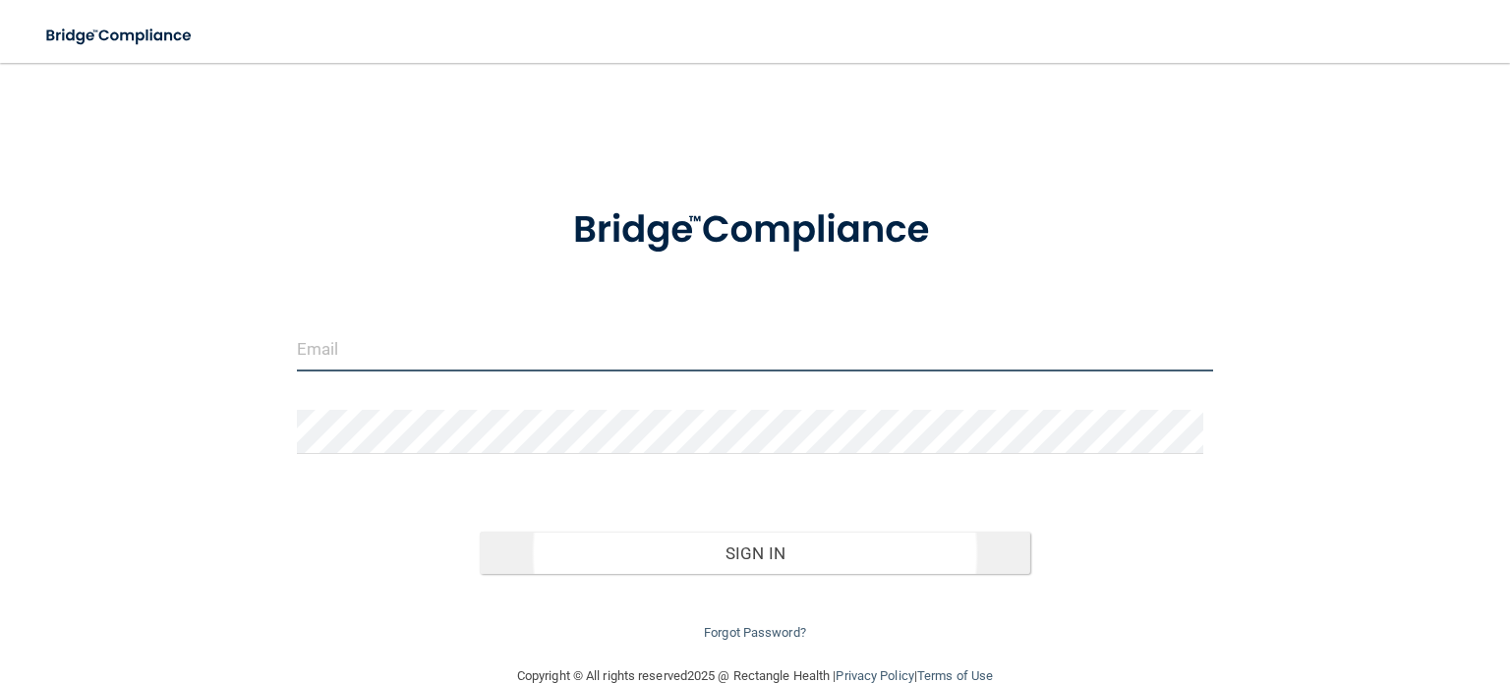
type input "[EMAIL_ADDRESS][DOMAIN_NAME]"
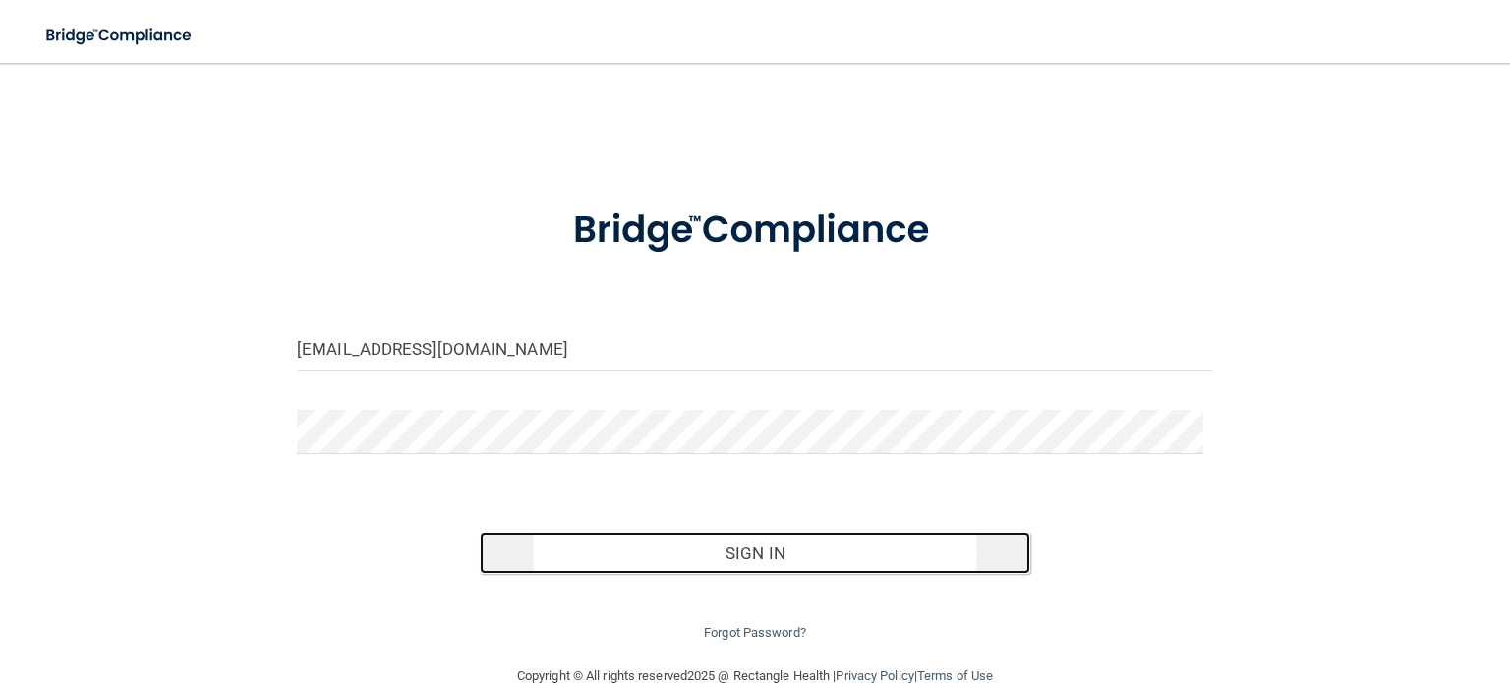
click at [742, 558] on button "Sign In" at bounding box center [754, 553] width 549 height 43
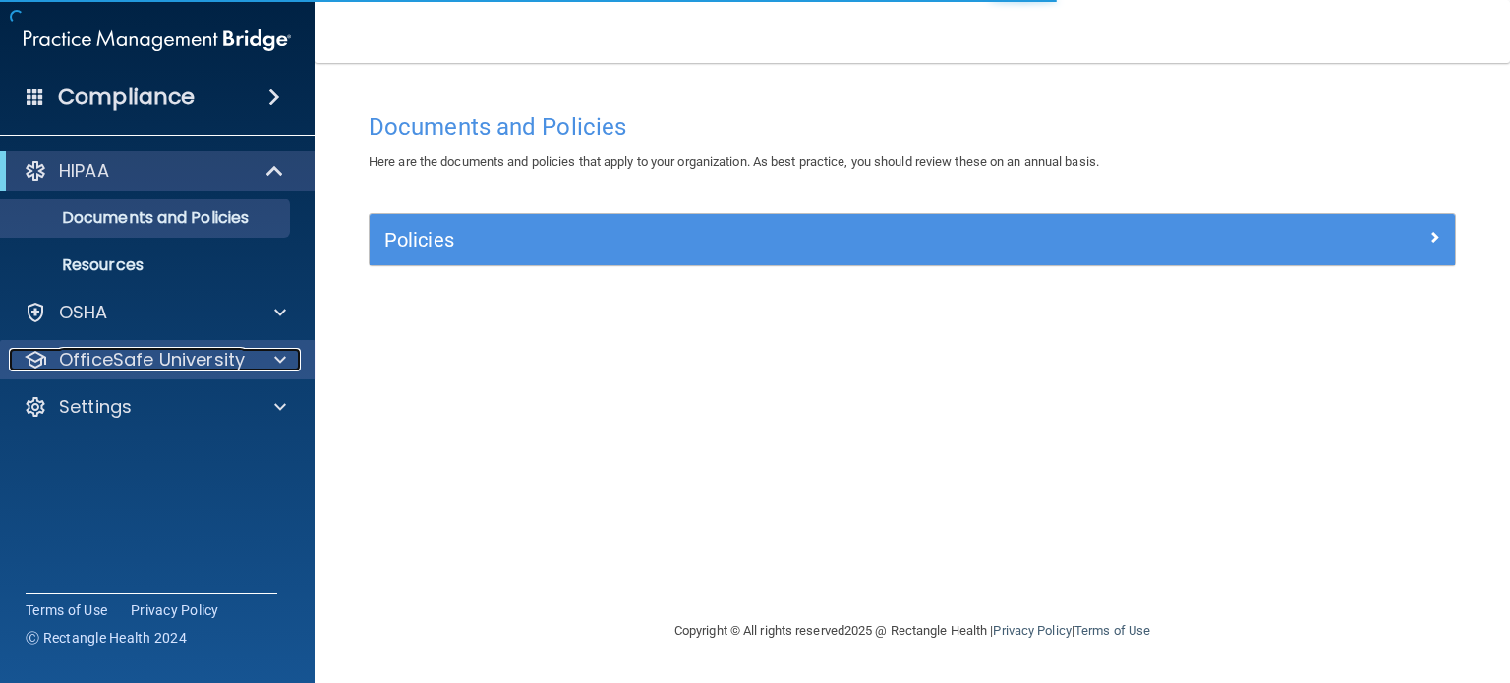
click at [256, 357] on div at bounding box center [277, 360] width 49 height 24
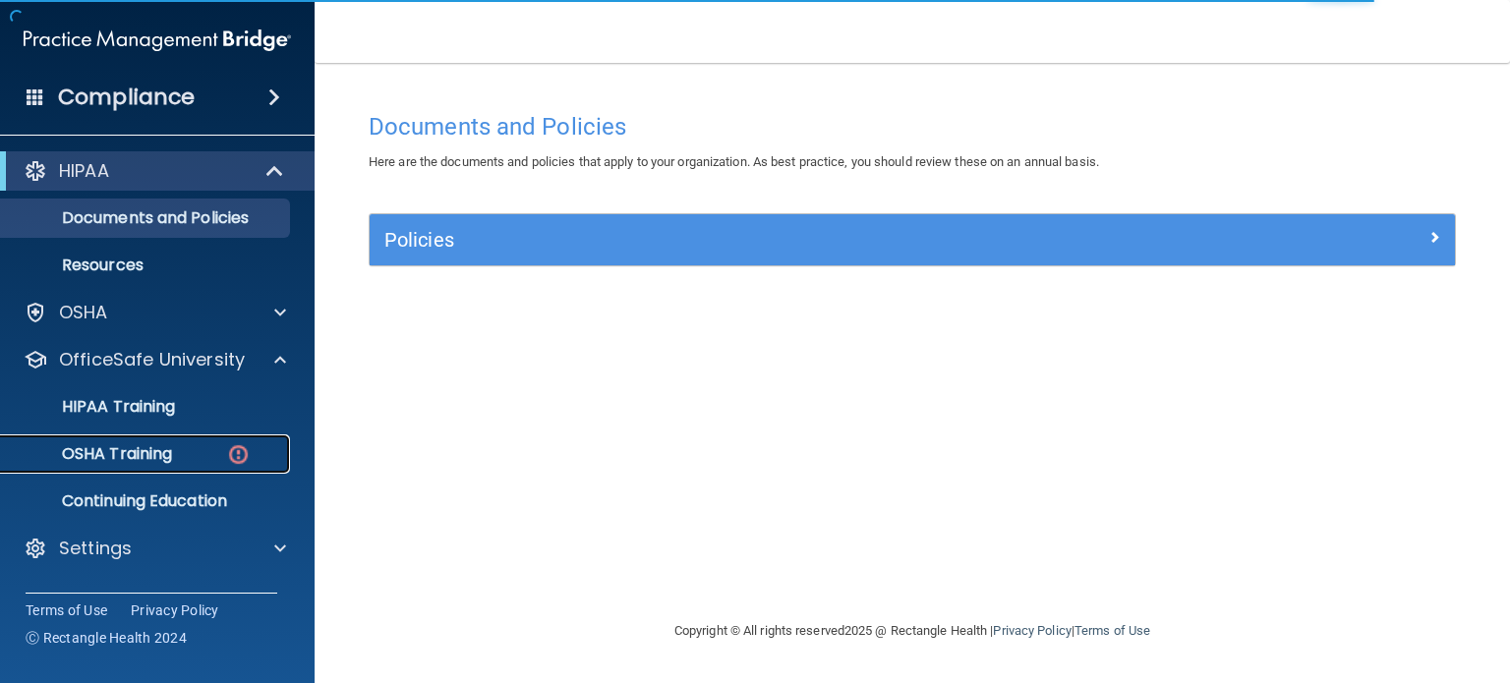
click at [256, 447] on div "OSHA Training" at bounding box center [147, 454] width 268 height 20
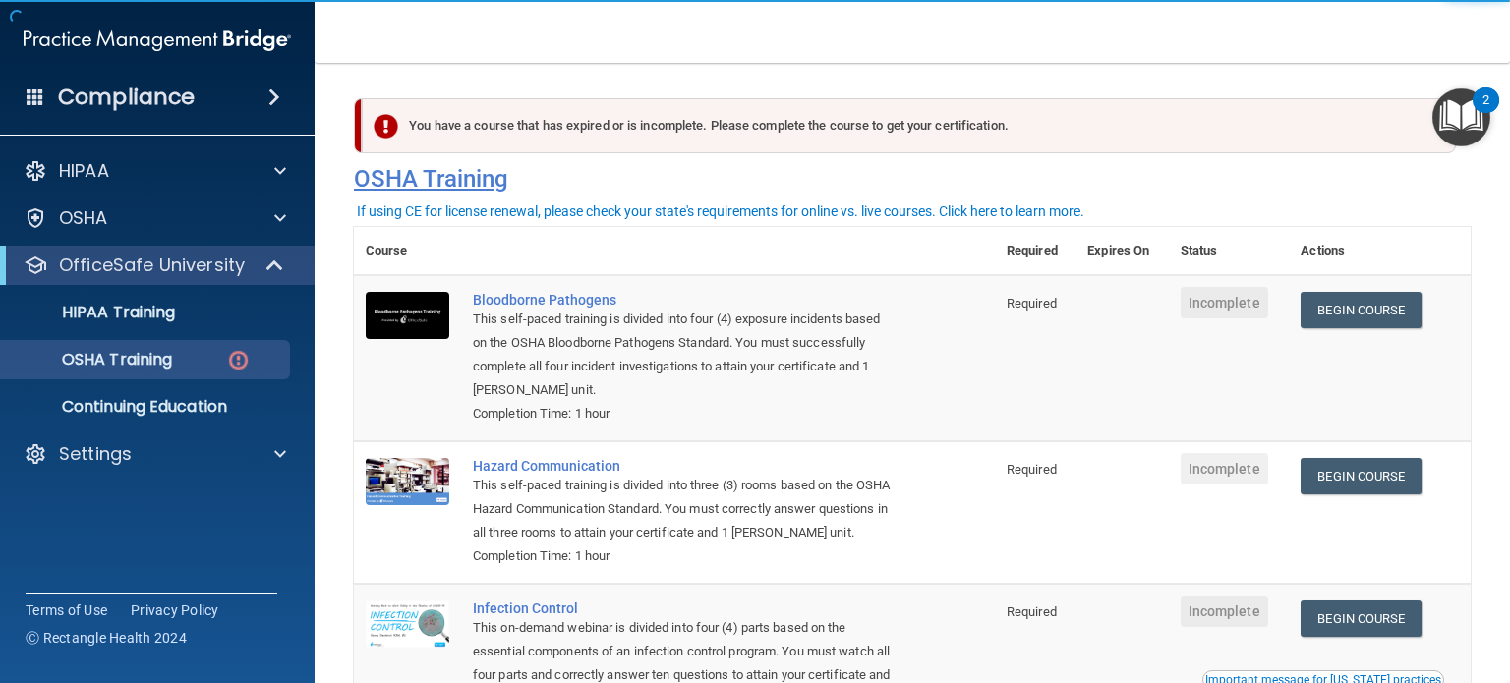
click at [708, 188] on h4 "OSHA Training" at bounding box center [912, 179] width 1117 height 28
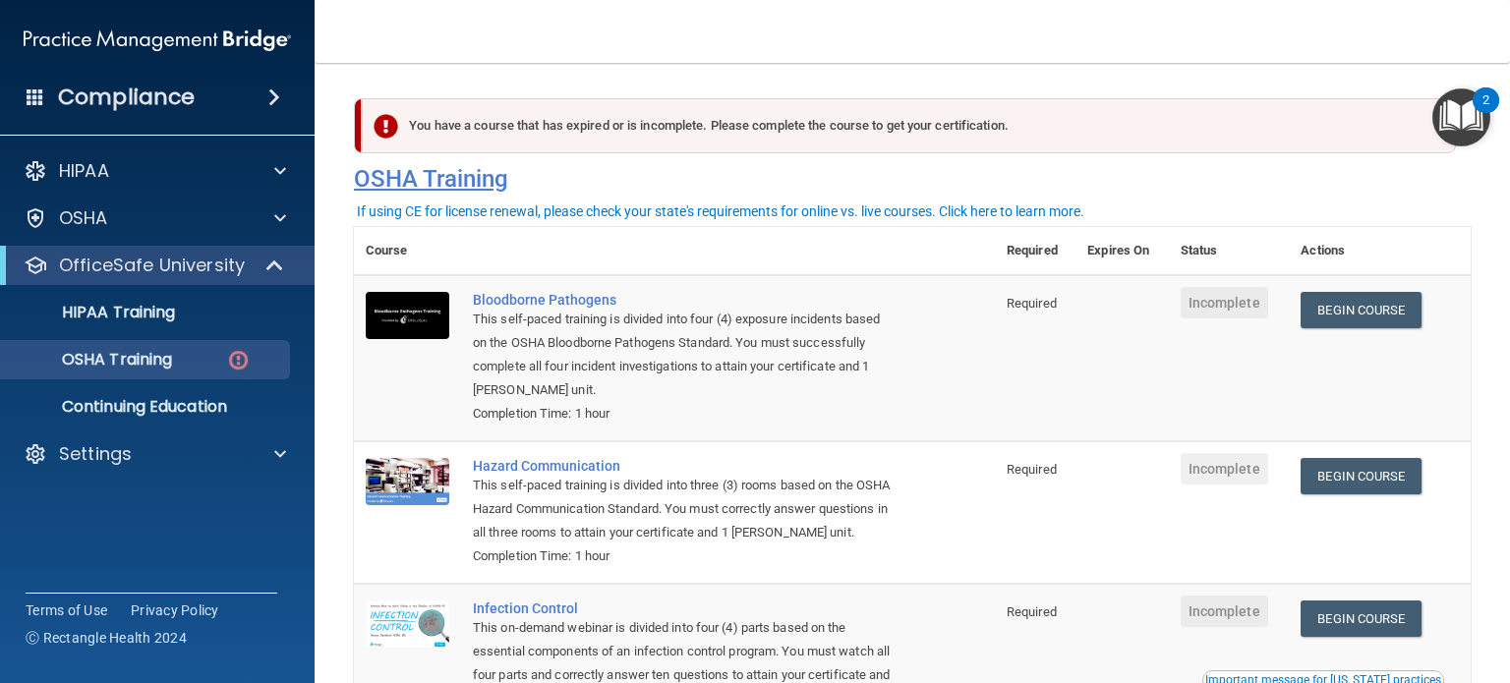
click at [643, 188] on h4 "OSHA Training" at bounding box center [912, 179] width 1117 height 28
click at [1313, 296] on link "Begin Course" at bounding box center [1360, 310] width 120 height 36
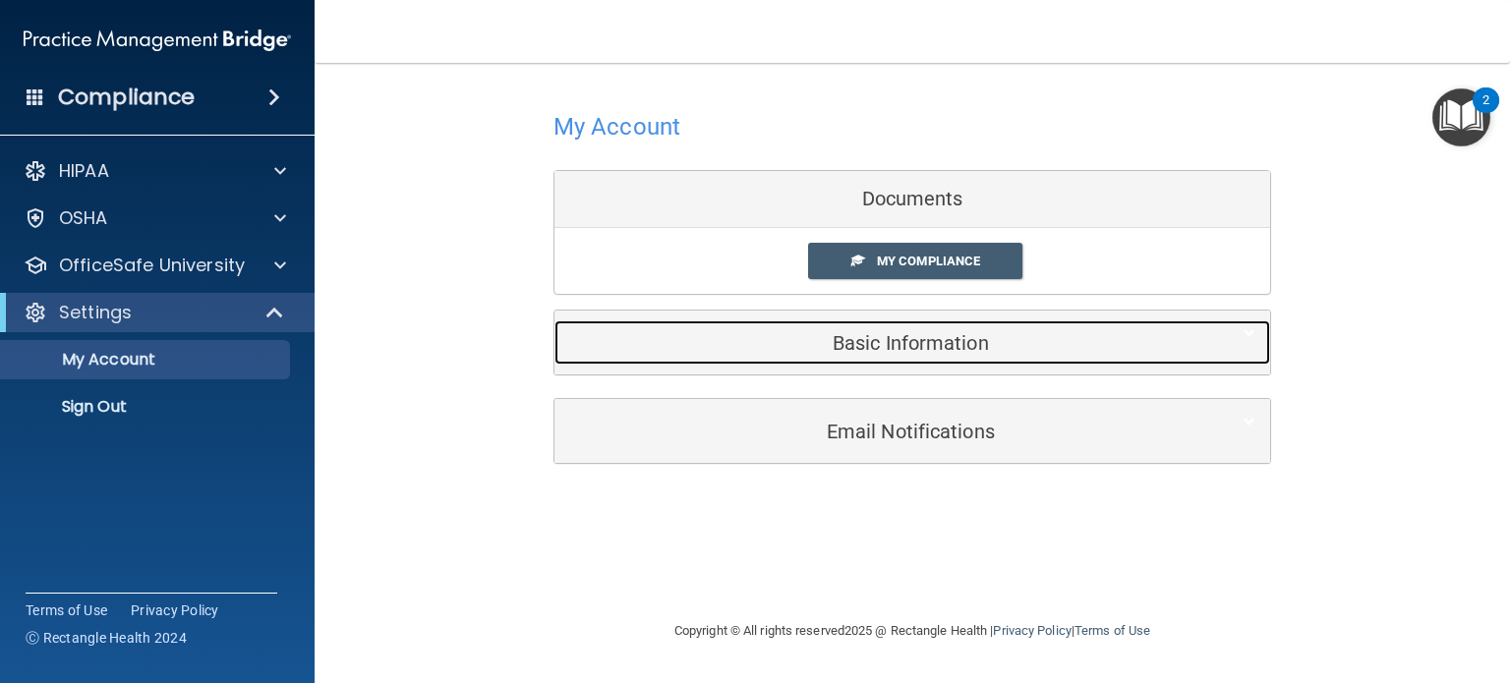
click at [834, 349] on h5 "Basic Information" at bounding box center [882, 343] width 626 height 22
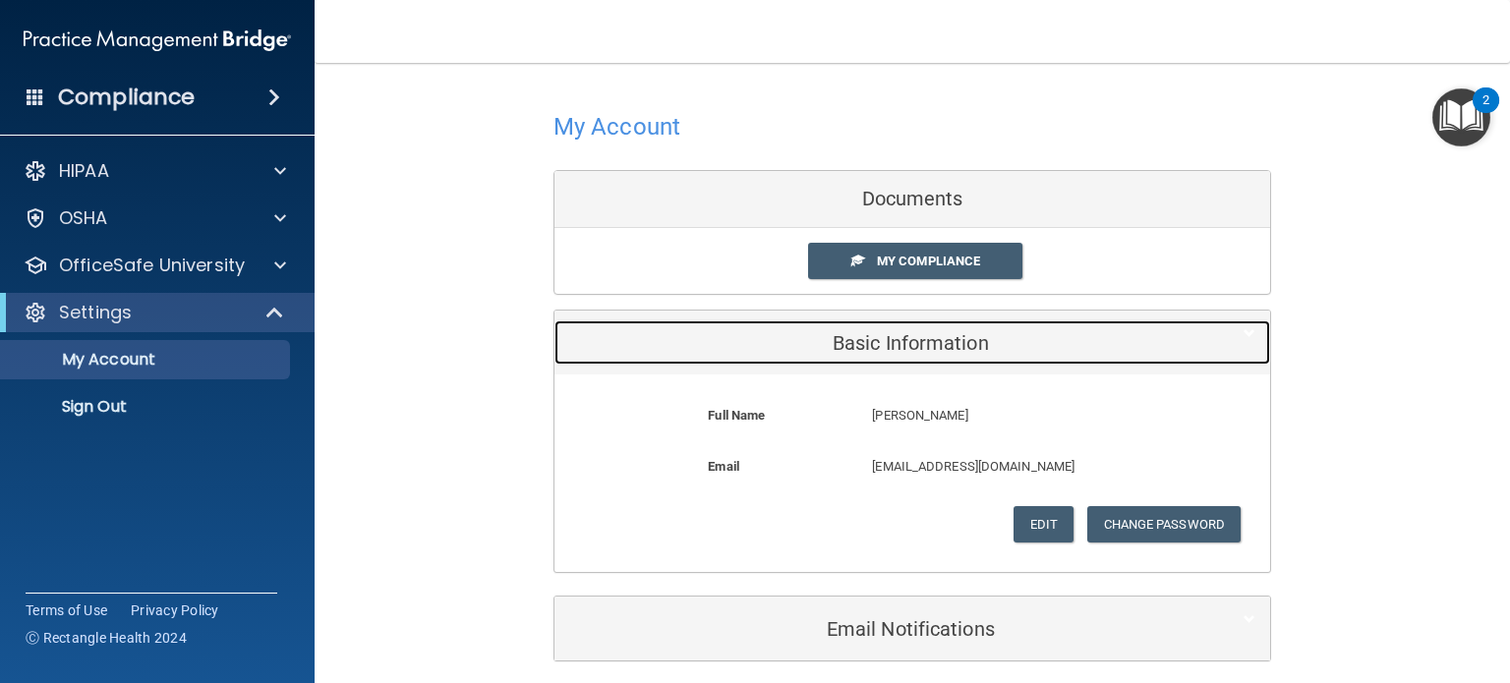
click at [834, 349] on h5 "Basic Information" at bounding box center [882, 343] width 626 height 22
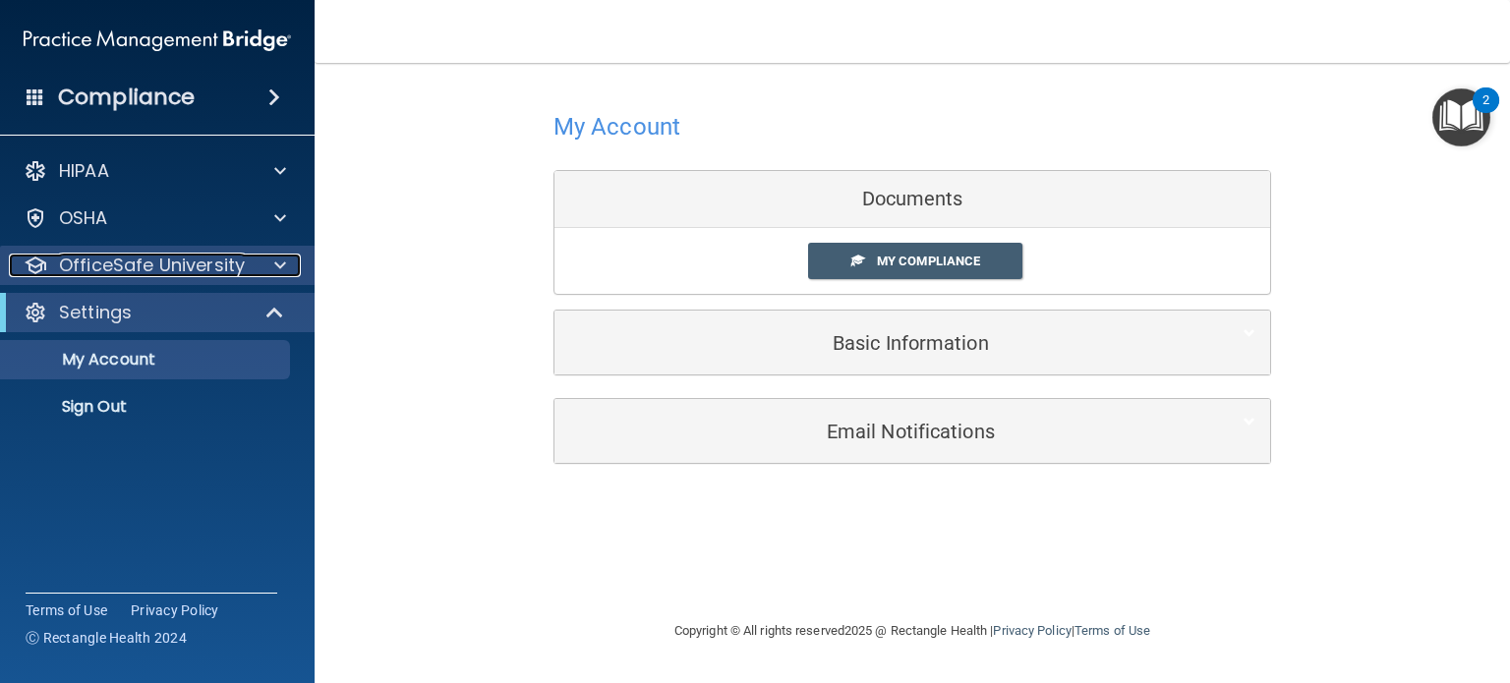
click at [282, 270] on span at bounding box center [280, 266] width 12 height 24
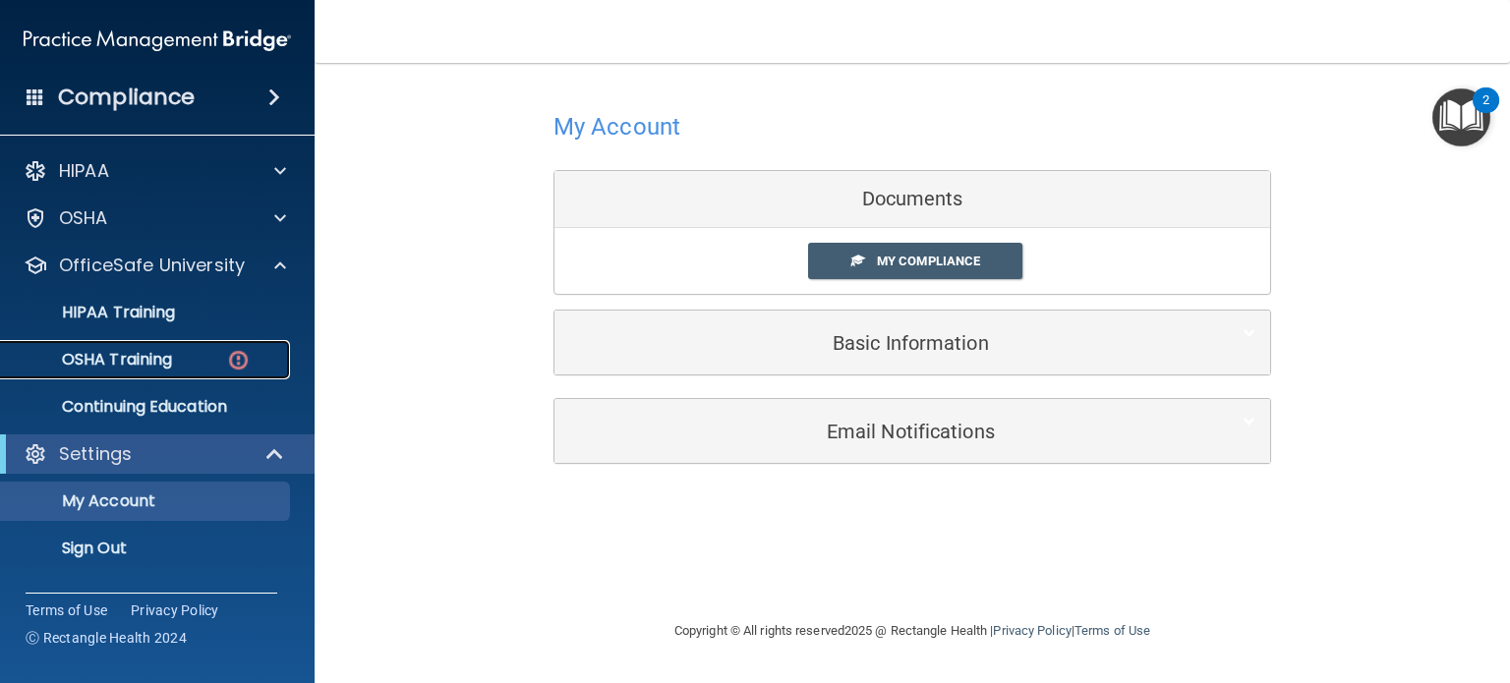
click at [256, 353] on div "OSHA Training" at bounding box center [147, 360] width 268 height 20
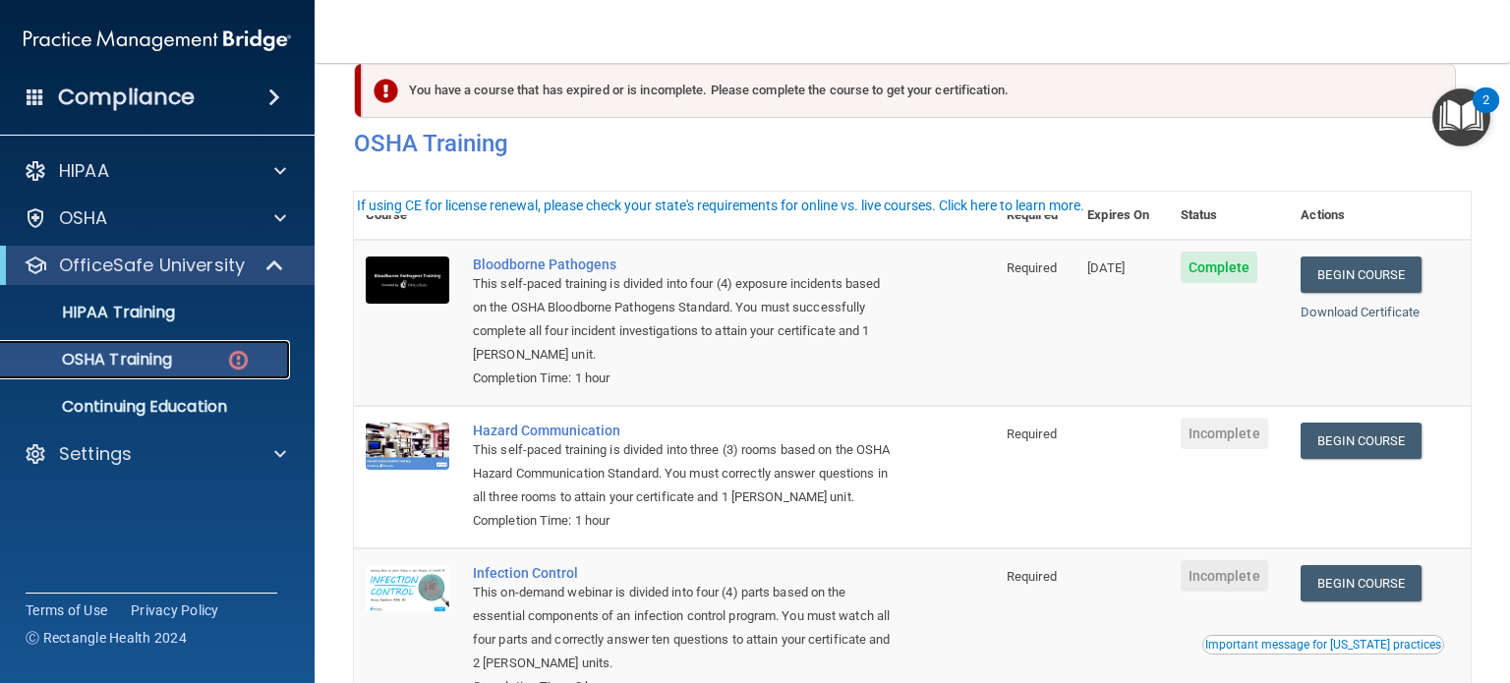
scroll to position [98, 0]
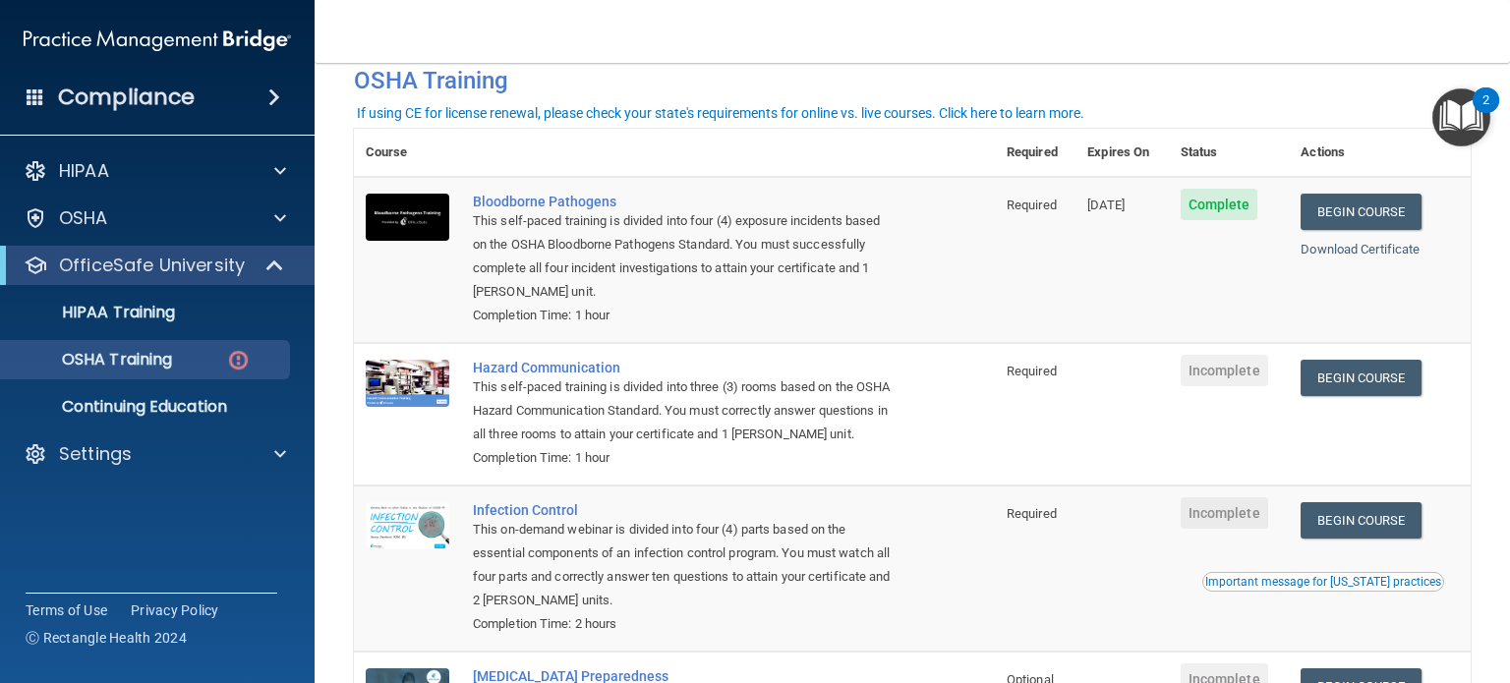
click at [851, 350] on td "Hazard Communication This self-paced training is divided into three (3) rooms b…" at bounding box center [728, 414] width 534 height 143
click at [849, 343] on td "Bloodborne Pathogens This self-paced training is divided into four (4) exposure…" at bounding box center [728, 260] width 534 height 166
click at [843, 337] on td "Bloodborne Pathogens This self-paced training is divided into four (4) exposure…" at bounding box center [728, 260] width 534 height 166
click at [729, 300] on div "This self-paced training is divided into four (4) exposure incidents based on t…" at bounding box center [685, 256] width 424 height 94
click at [729, 299] on div "This self-paced training is divided into four (4) exposure incidents based on t…" at bounding box center [685, 256] width 424 height 94
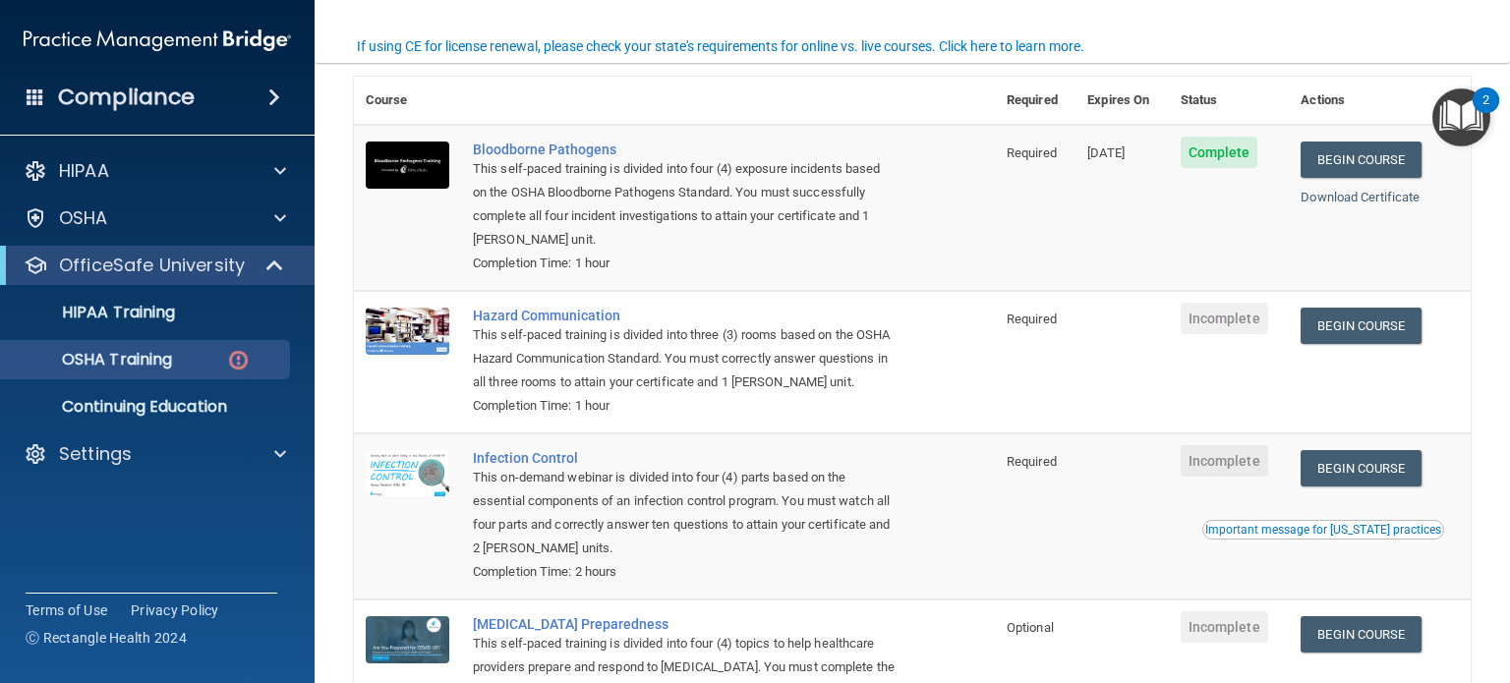
scroll to position [197, 0]
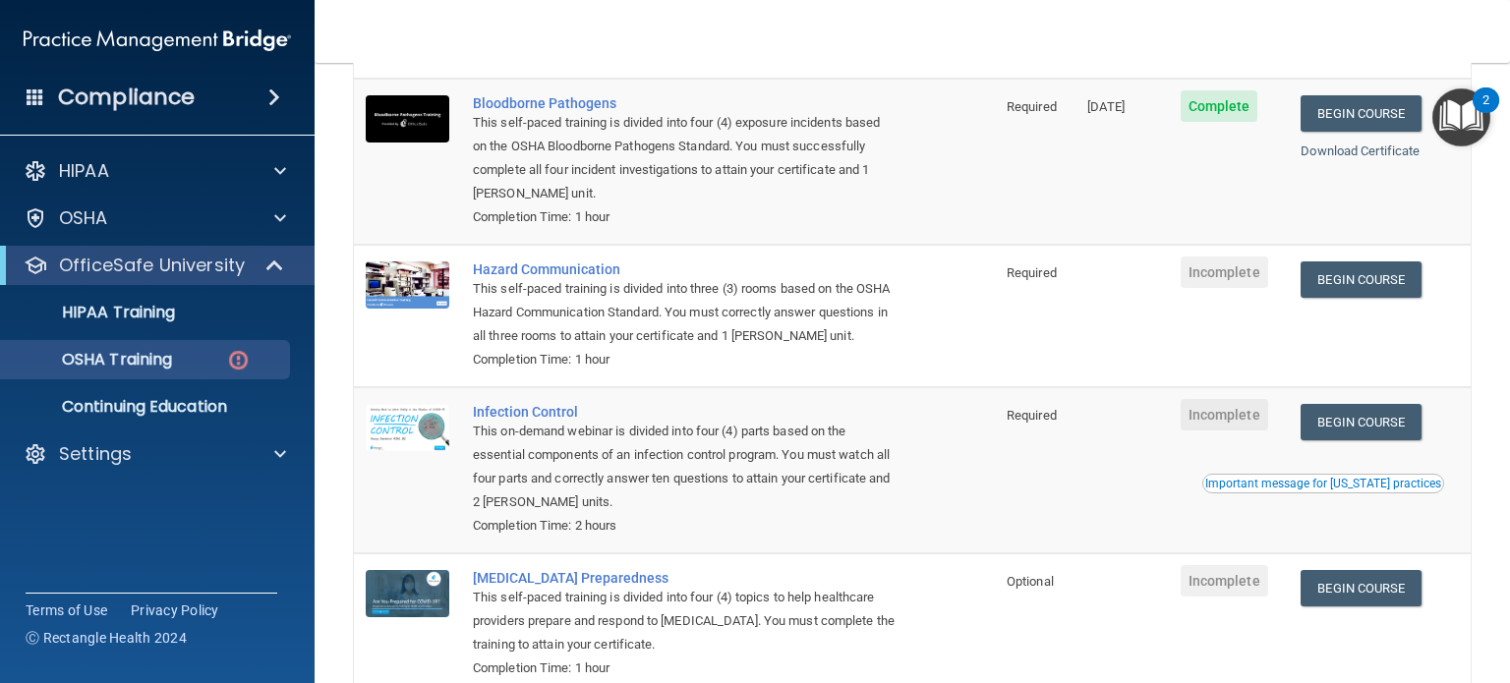
click at [712, 257] on td "Hazard Communication This self-paced training is divided into three (3) rooms b…" at bounding box center [728, 316] width 534 height 143
click at [712, 256] on td "Hazard Communication This self-paced training is divided into three (3) rooms b…" at bounding box center [728, 316] width 534 height 143
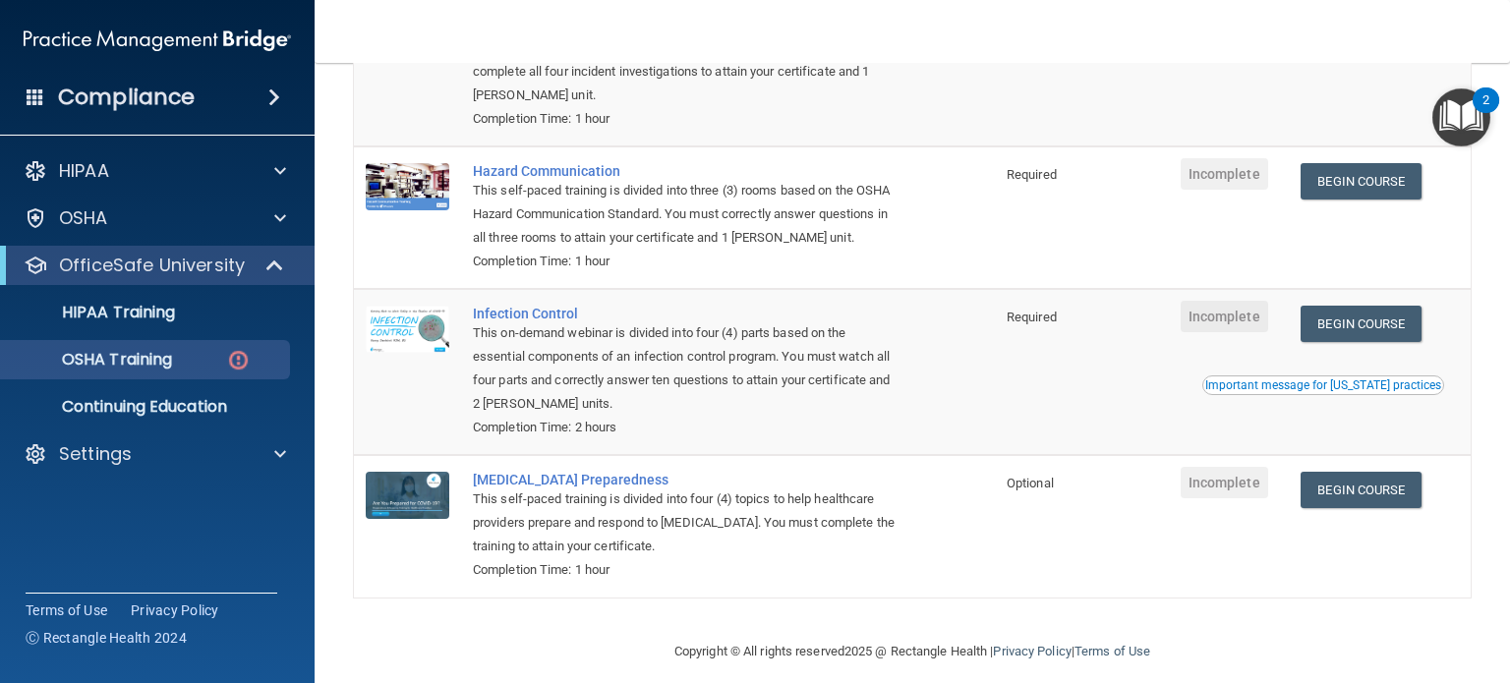
click at [668, 439] on div "Completion Time: 2 hours" at bounding box center [685, 428] width 424 height 24
